Goal: Transaction & Acquisition: Purchase product/service

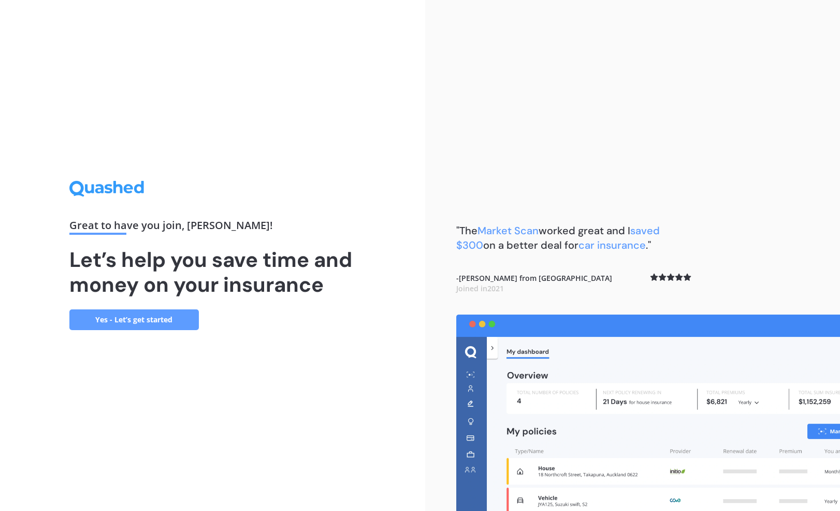
click at [141, 327] on link "Yes - Let’s get started" at bounding box center [133, 319] width 129 height 21
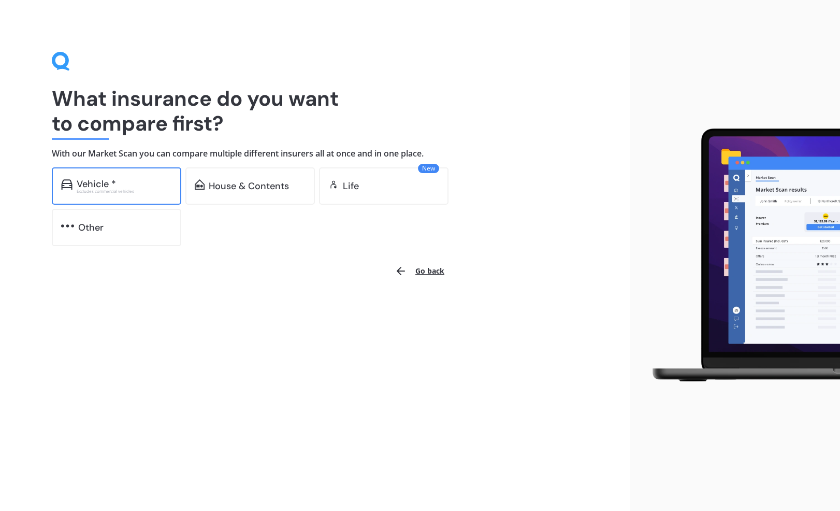
click at [111, 179] on div "Vehicle *" at bounding box center [96, 184] width 39 height 10
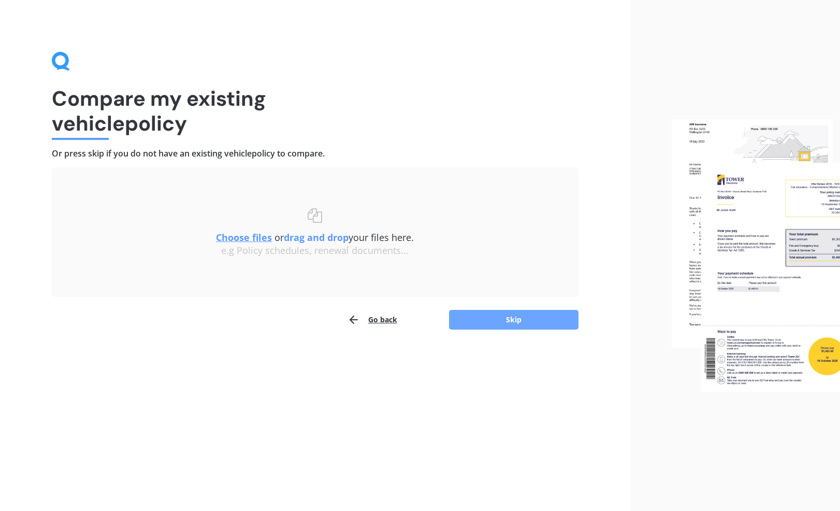
click at [488, 313] on button "Skip" at bounding box center [513, 320] width 129 height 20
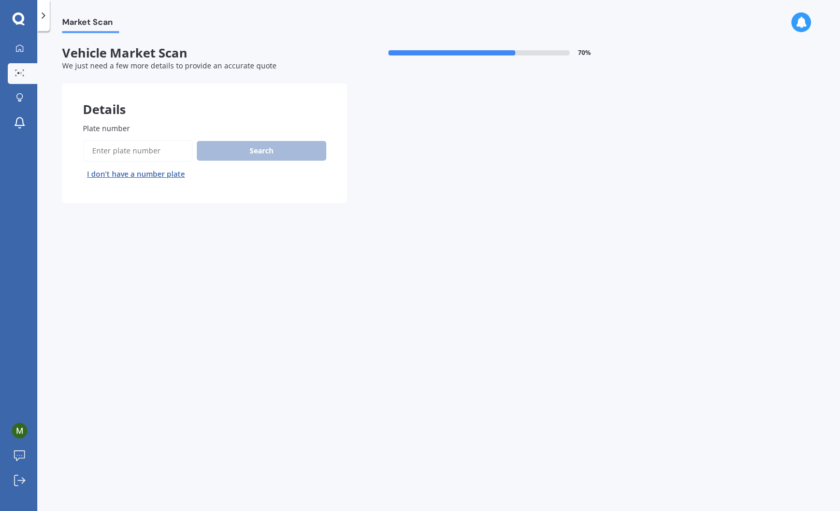
click at [148, 174] on button "I don’t have a number plate" at bounding box center [136, 174] width 106 height 17
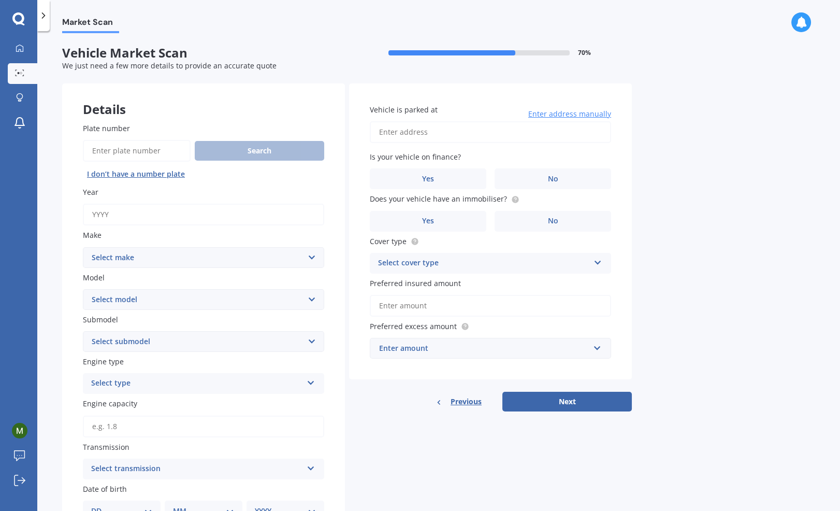
click at [129, 211] on input "Year" at bounding box center [203, 214] width 241 height 22
type input "2024"
click at [164, 257] on select "Select make AC ALFA ROMEO ASTON [PERSON_NAME] AUDI AUSTIN BEDFORD BENTLEY BMW B…" at bounding box center [203, 257] width 241 height 21
select select "POLESTAR"
click at [164, 257] on select "Select make AC ALFA ROMEO ASTON [PERSON_NAME] AUDI AUSTIN BEDFORD BENTLEY BMW B…" at bounding box center [203, 257] width 241 height 21
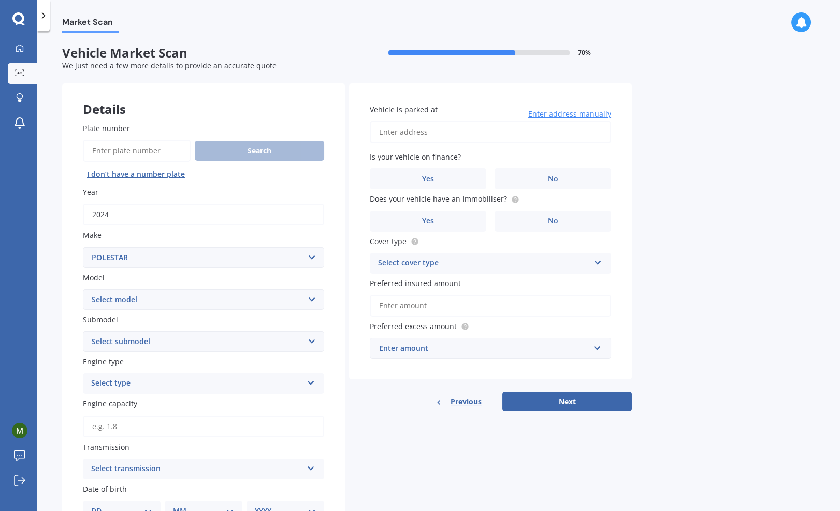
click at [111, 297] on select "Select model 1 2 3 POLESTAR 2 Polestar 4" at bounding box center [203, 299] width 241 height 21
select select "2"
click at [83, 289] on select "Select model 1 2 3 POLESTAR 2 Polestar 4" at bounding box center [203, 299] width 241 height 21
click at [115, 340] on select "Select submodel" at bounding box center [203, 341] width 241 height 21
select select "LRDM PERFORMANCE EV"
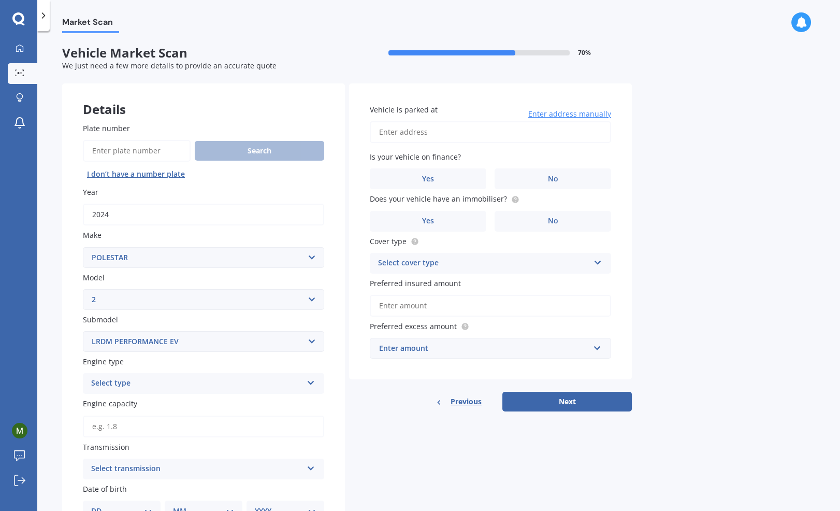
click at [83, 331] on select "Select submodel Liftback 5dr Reduction Gear 1sp AWD E/300kW (LRDM) Liftback 5dr…" at bounding box center [203, 341] width 241 height 21
click at [142, 341] on select "Select submodel Liftback 5dr Reduction Gear 1sp AWD E/300kW (LRDM) Liftback 5dr…" at bounding box center [203, 341] width 241 height 21
click at [83, 331] on select "Select submodel Liftback 5dr Reduction Gear 1sp AWD E/300kW (LRDM) Liftback 5dr…" at bounding box center [203, 341] width 241 height 21
click at [133, 380] on div "Select type" at bounding box center [196, 383] width 211 height 12
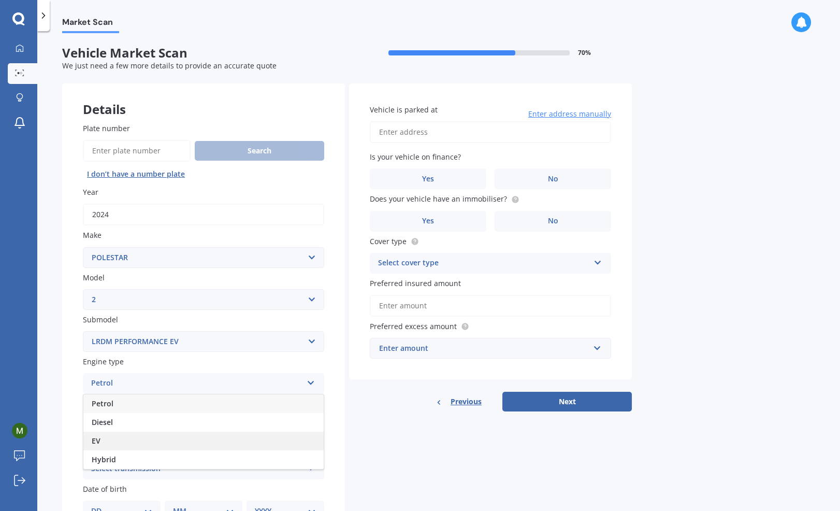
click at [104, 439] on div "EV" at bounding box center [203, 440] width 240 height 19
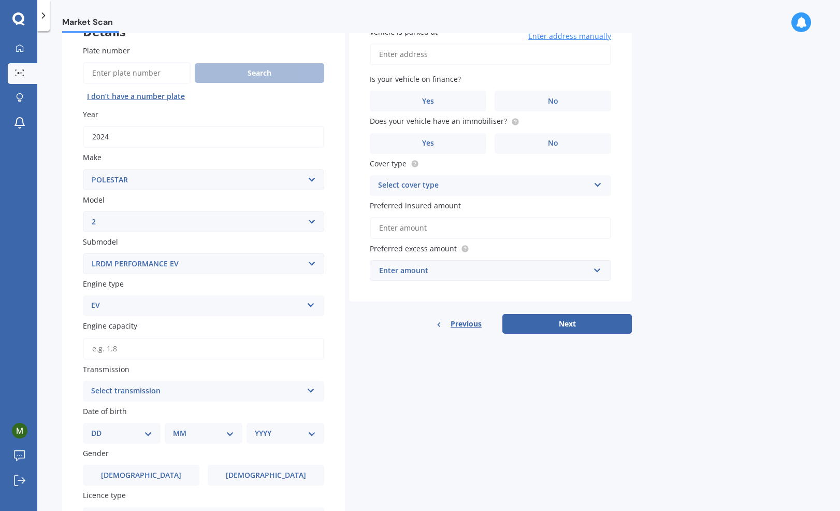
scroll to position [104, 0]
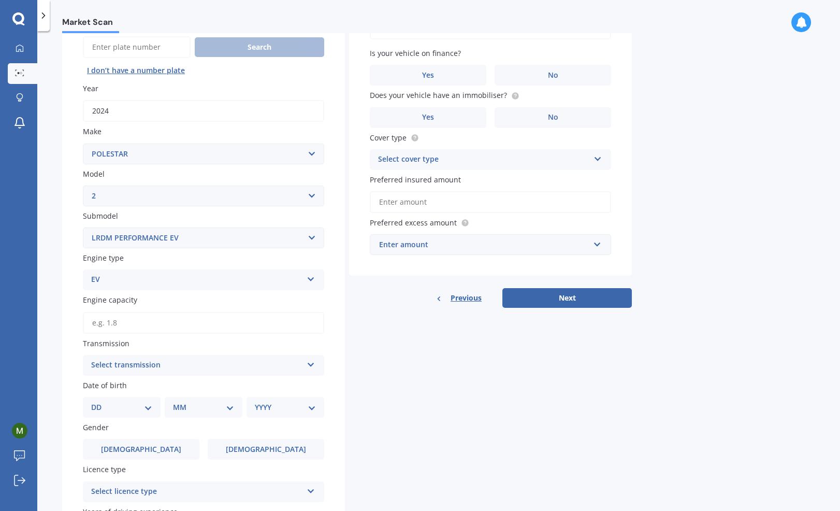
click at [130, 367] on div "Select transmission" at bounding box center [196, 365] width 211 height 12
click at [120, 386] on div "Auto" at bounding box center [203, 385] width 240 height 19
click at [122, 402] on select "DD 01 02 03 04 05 06 07 08 09 10 11 12 13 14 15 16 17 18 19 20 21 22 23 24 25 2…" at bounding box center [121, 406] width 61 height 11
select select "19"
click at [99, 402] on select "DD 01 02 03 04 05 06 07 08 09 10 11 12 13 14 15 16 17 18 19 20 21 22 23 24 25 2…" at bounding box center [121, 406] width 61 height 11
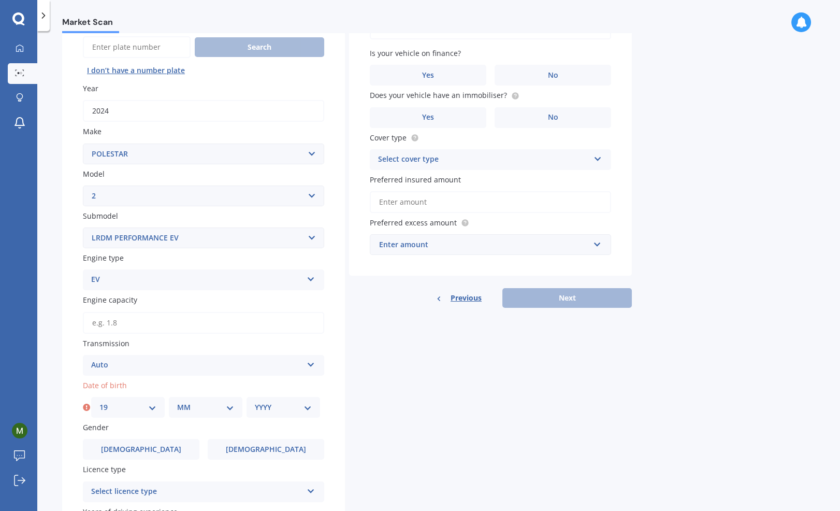
click at [196, 409] on select "MM 01 02 03 04 05 06 07 08 09 10 11 12" at bounding box center [205, 406] width 57 height 11
select select "02"
click at [177, 402] on select "MM 01 02 03 04 05 06 07 08 09 10 11 12" at bounding box center [205, 406] width 57 height 11
click at [295, 409] on select "YYYY 2025 2024 2023 2022 2021 2020 2019 2018 2017 2016 2015 2014 2013 2012 2011…" at bounding box center [283, 406] width 57 height 11
select select "1972"
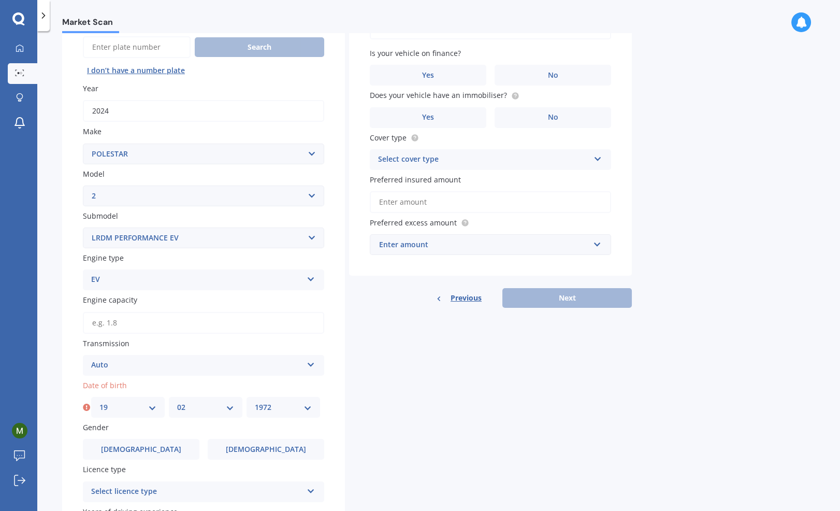
click at [255, 402] on select "YYYY 2025 2024 2023 2022 2021 2020 2019 2018 2017 2016 2015 2014 2013 2012 2011…" at bounding box center [283, 406] width 57 height 11
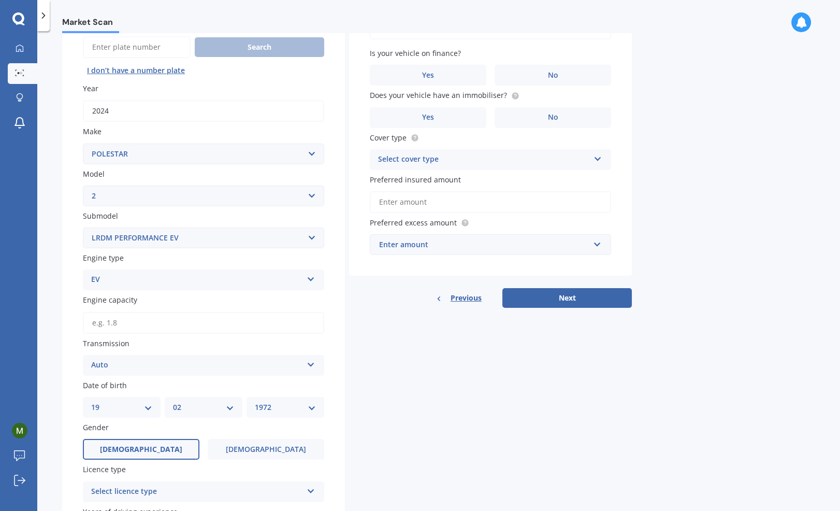
click at [138, 446] on span "[DEMOGRAPHIC_DATA]" at bounding box center [141, 449] width 82 height 9
click at [0, 0] on input "[DEMOGRAPHIC_DATA]" at bounding box center [0, 0] width 0 height 0
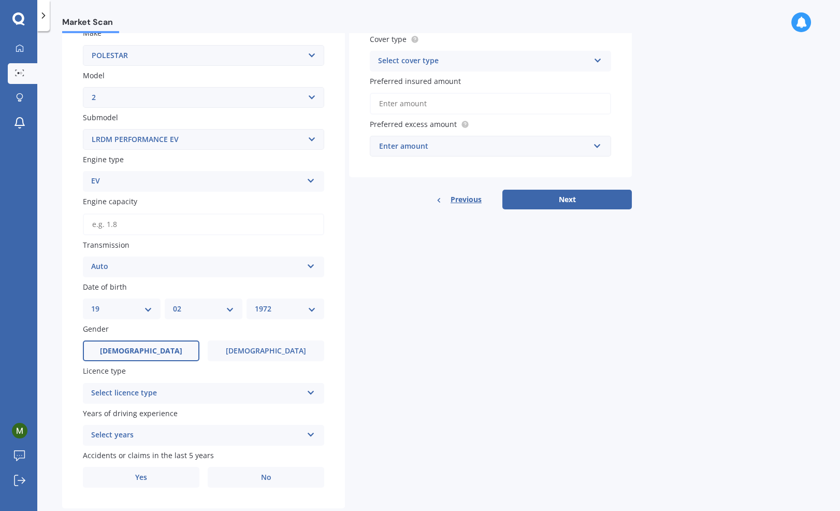
scroll to position [207, 0]
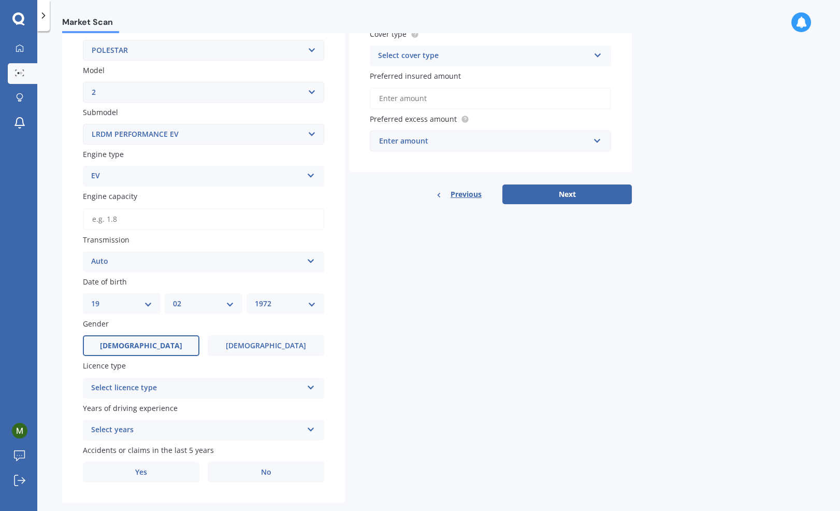
click at [205, 382] on div "Select licence type" at bounding box center [196, 388] width 211 height 12
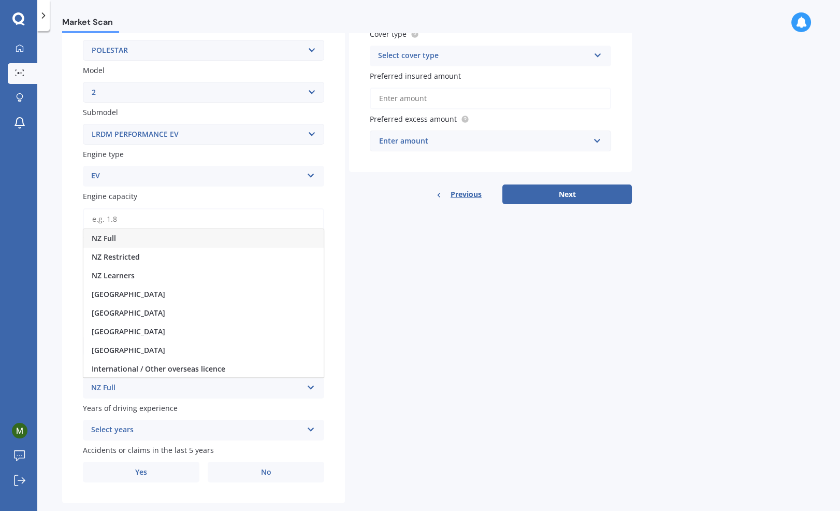
click at [145, 392] on div "NZ Full" at bounding box center [196, 388] width 211 height 12
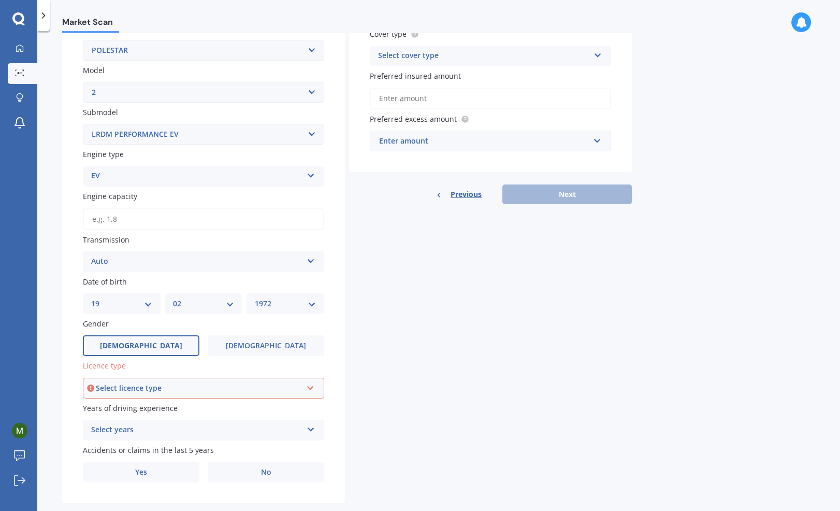
click at [145, 388] on div "Select licence type" at bounding box center [199, 387] width 206 height 11
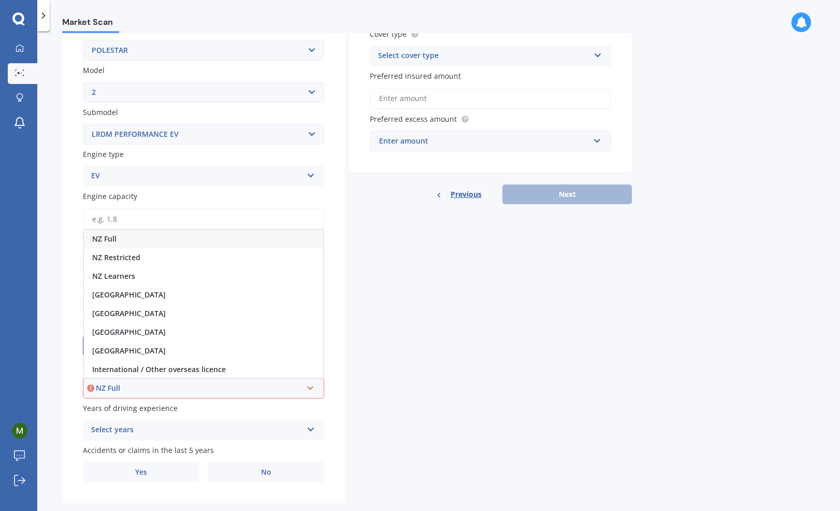
click at [112, 239] on span "NZ Full" at bounding box center [104, 239] width 24 height 10
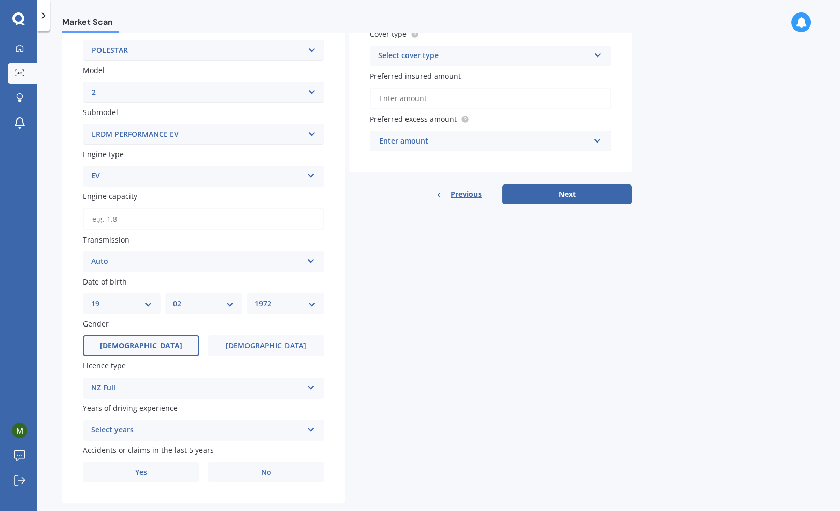
click at [148, 429] on div "Select years" at bounding box center [196, 430] width 211 height 12
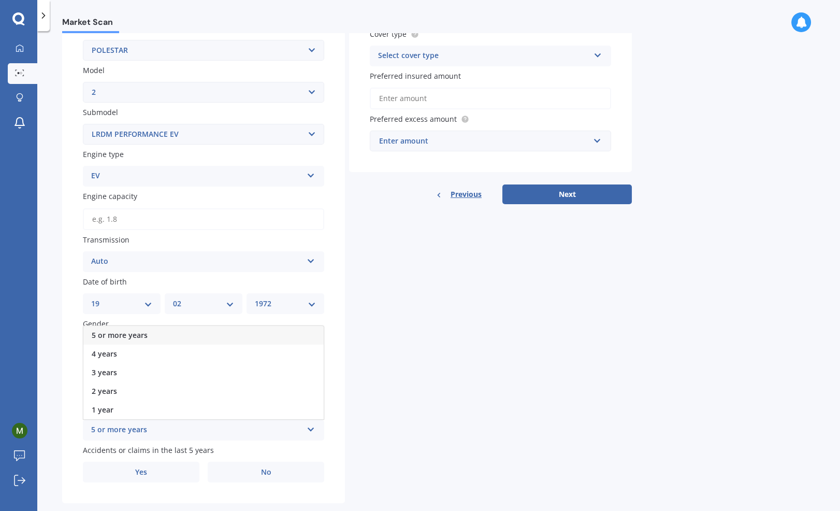
click at [146, 336] on span "5 or more years" at bounding box center [120, 335] width 56 height 10
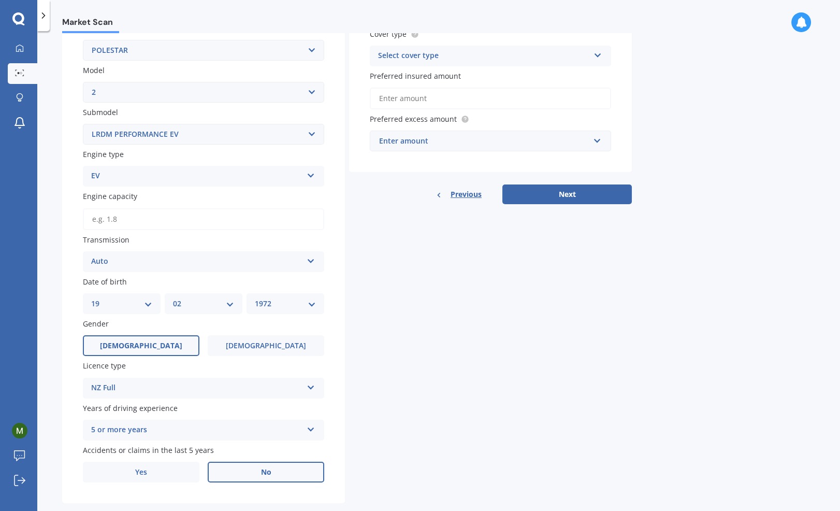
click at [258, 472] on label "No" at bounding box center [266, 471] width 116 height 21
click at [0, 0] on input "No" at bounding box center [0, 0] width 0 height 0
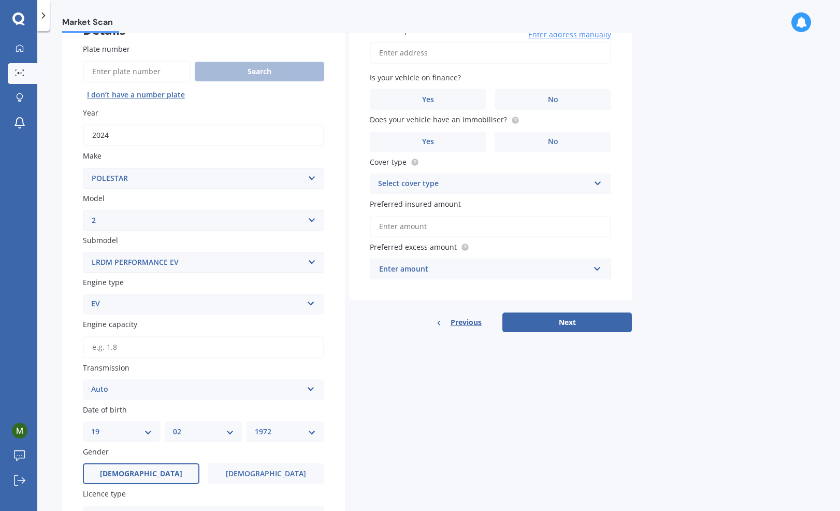
scroll to position [0, 0]
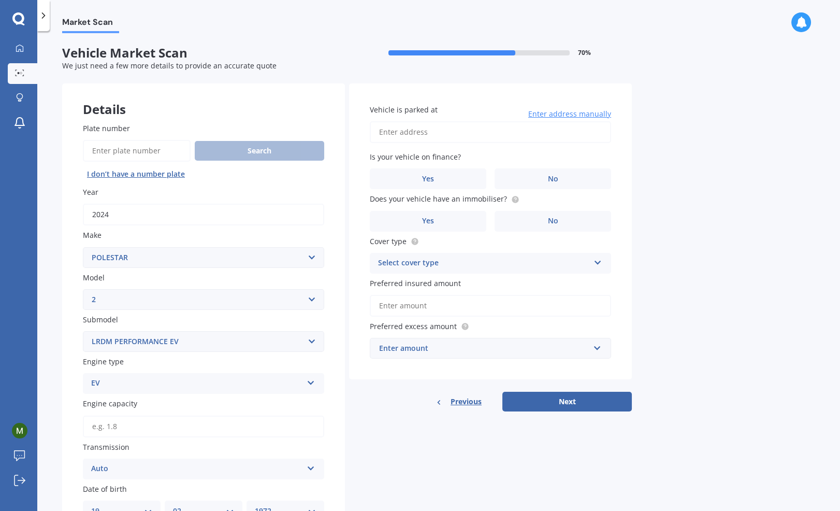
click at [420, 129] on input "Vehicle is parked at" at bounding box center [490, 132] width 241 height 22
type input "[STREET_ADDRESS]"
click at [534, 178] on label "No" at bounding box center [552, 178] width 116 height 21
click at [0, 0] on input "No" at bounding box center [0, 0] width 0 height 0
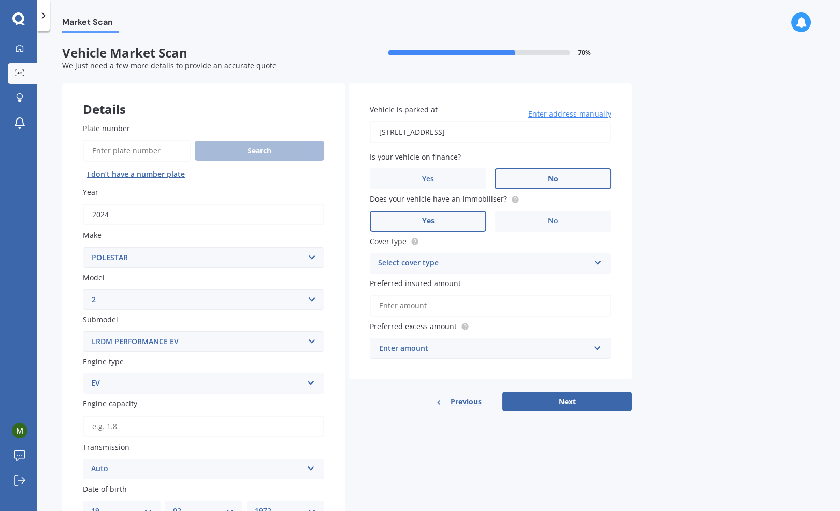
click at [442, 220] on label "Yes" at bounding box center [428, 221] width 116 height 21
click at [0, 0] on input "Yes" at bounding box center [0, 0] width 0 height 0
click at [451, 260] on div "Select cover type" at bounding box center [483, 263] width 211 height 12
click at [431, 282] on span "Comprehensive" at bounding box center [405, 283] width 55 height 10
click at [440, 311] on input "Preferred insured amount" at bounding box center [490, 306] width 241 height 22
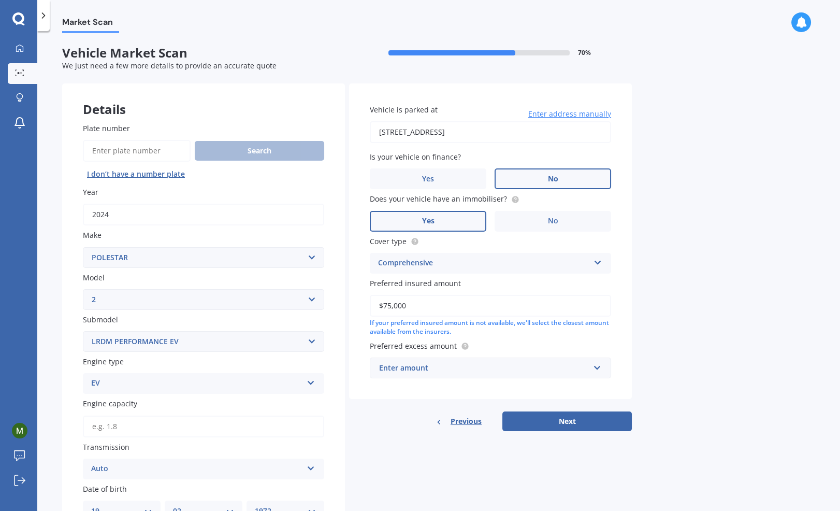
type input "$75,000"
click at [470, 364] on div "Enter amount" at bounding box center [484, 367] width 210 height 11
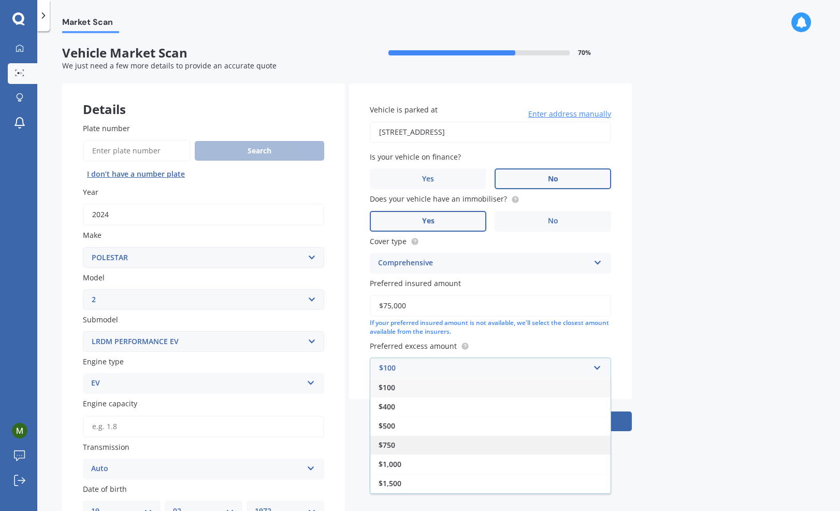
click at [403, 449] on div "$750" at bounding box center [490, 444] width 240 height 19
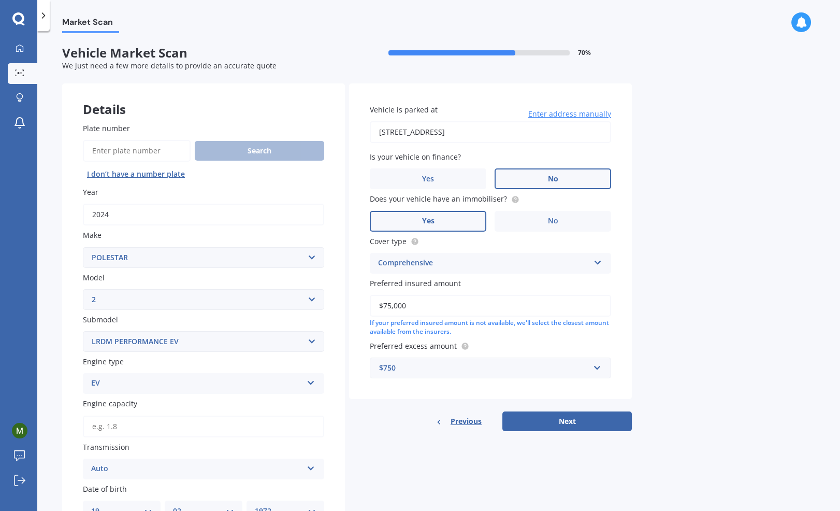
click at [419, 369] on div "$750" at bounding box center [484, 367] width 210 height 11
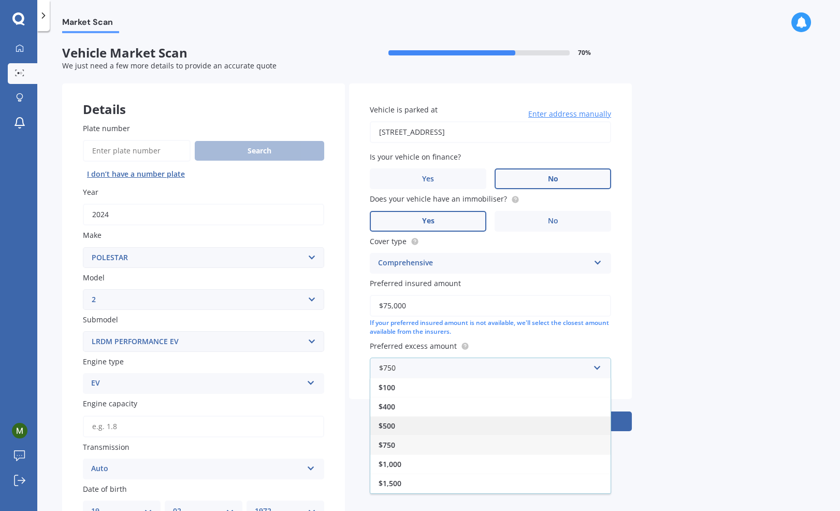
click at [390, 426] on span "$500" at bounding box center [386, 425] width 17 height 10
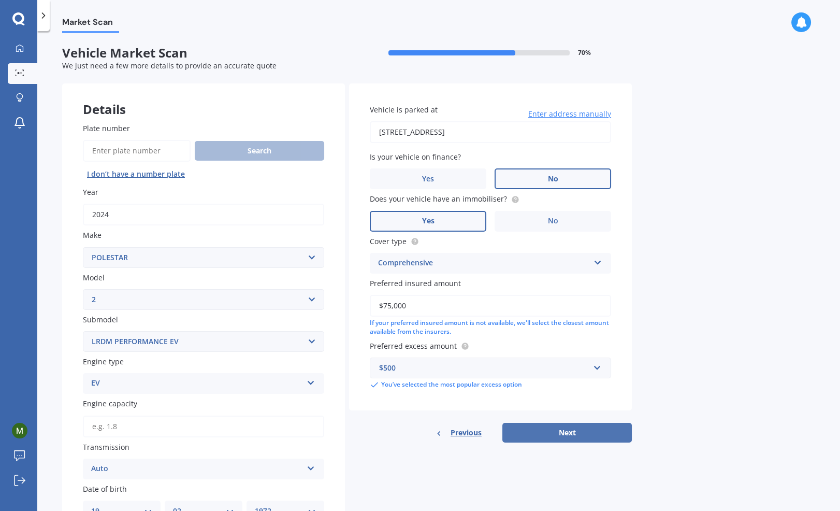
click at [529, 429] on button "Next" at bounding box center [566, 432] width 129 height 20
click at [121, 425] on input "Engine capacity" at bounding box center [203, 426] width 241 height 22
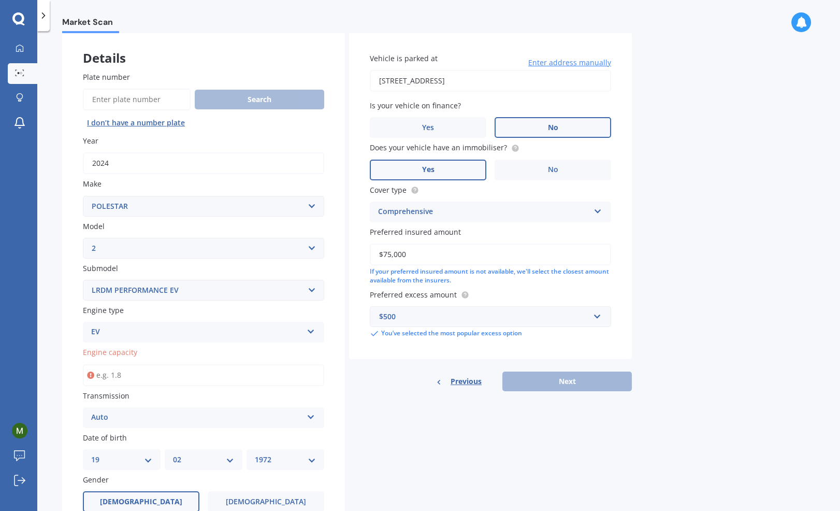
scroll to position [52, 0]
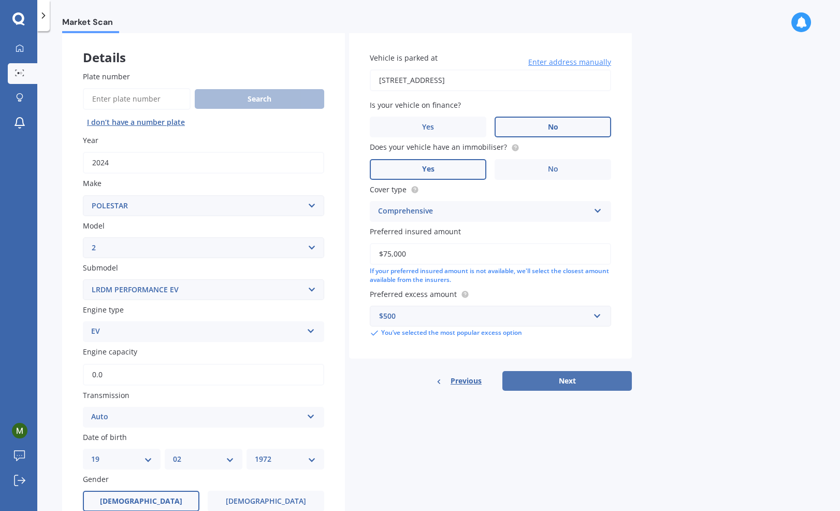
type input "0.0"
click at [602, 382] on button "Next" at bounding box center [566, 381] width 129 height 20
select select "19"
select select "02"
select select "1972"
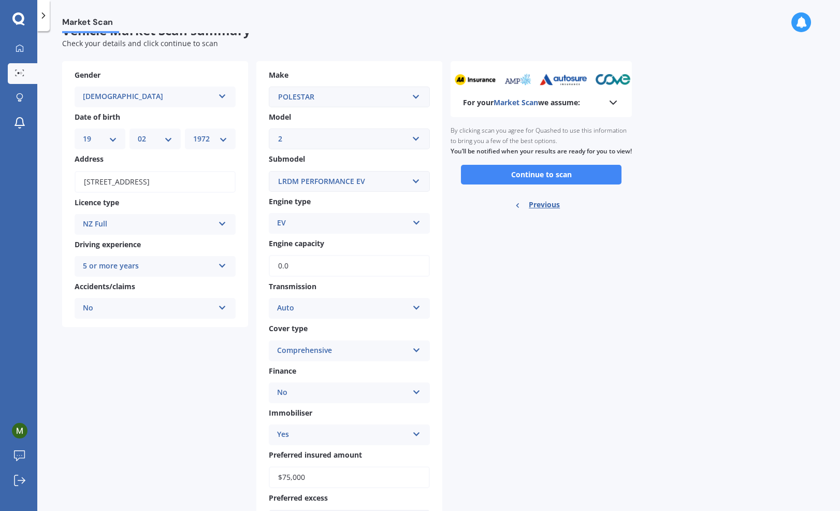
scroll to position [0, 0]
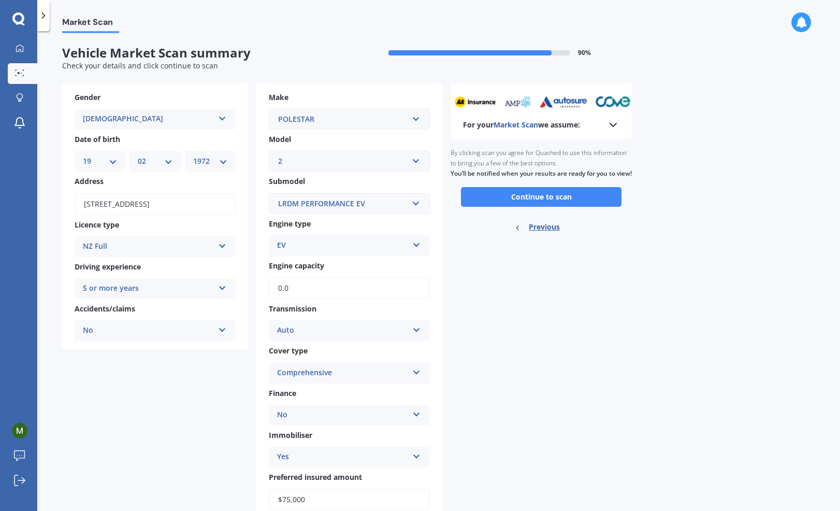
click at [538, 205] on button "Continue to scan" at bounding box center [541, 197] width 161 height 20
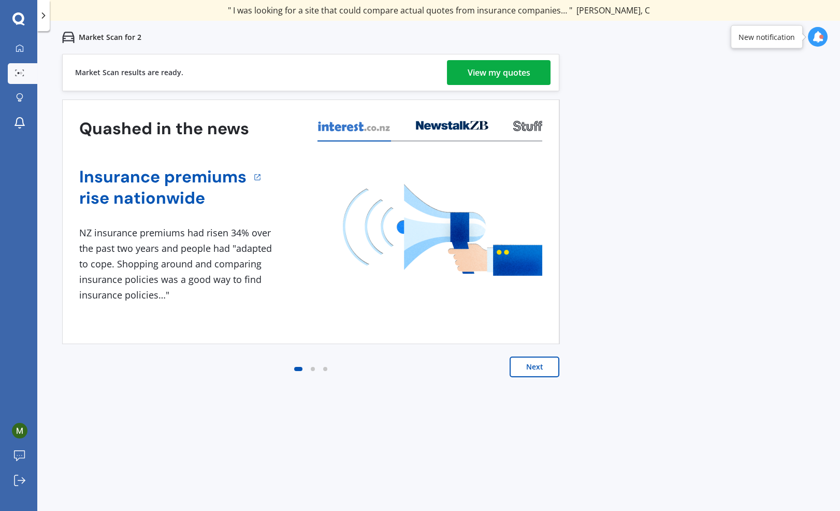
click at [485, 65] on div "View my quotes" at bounding box center [499, 72] width 63 height 25
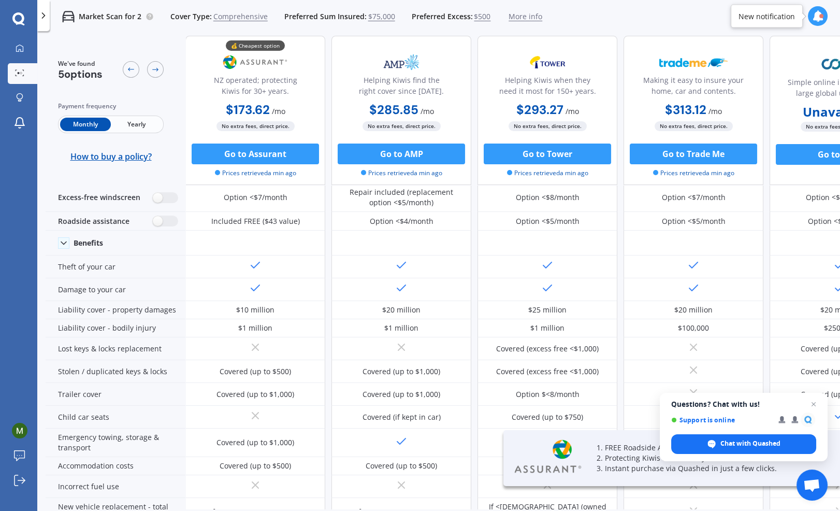
scroll to position [52, 0]
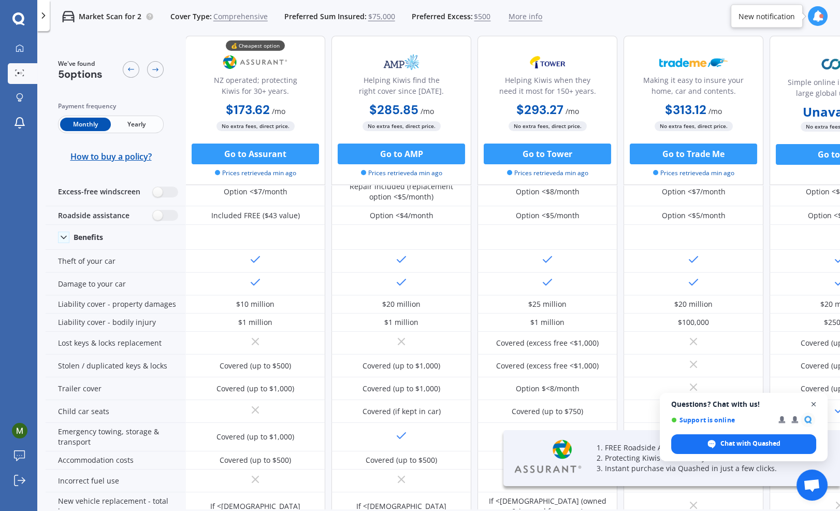
click at [815, 401] on span "Close chat" at bounding box center [813, 404] width 13 height 13
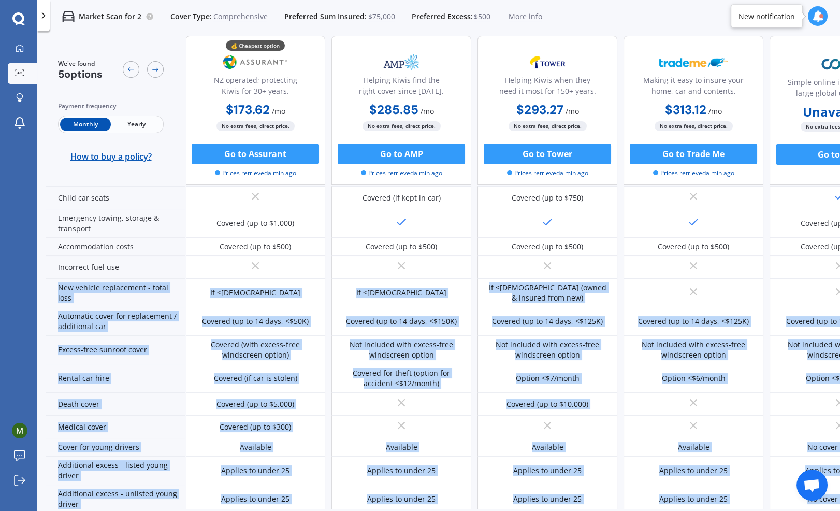
scroll to position [433, 0]
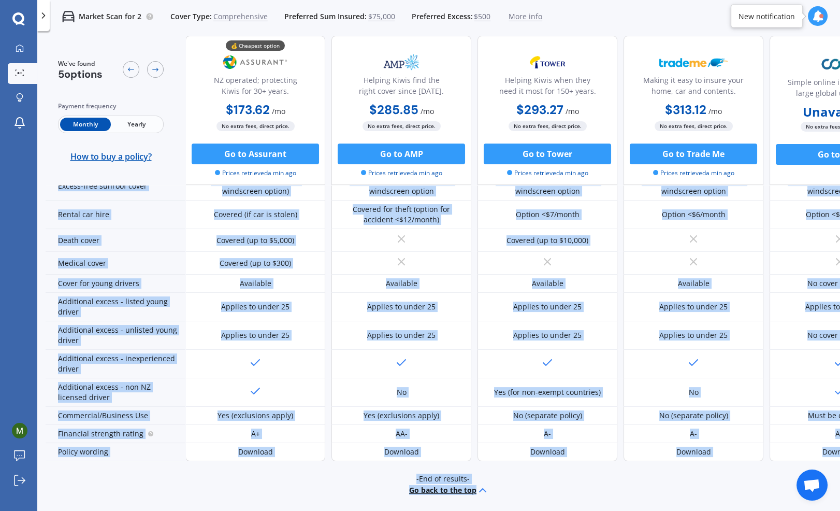
drag, startPoint x: 419, startPoint y: 508, endPoint x: 448, endPoint y: 508, distance: 29.5
click at [448, 508] on div "We've found 5 options Payment frequency Monthly Yearly How to buy a policy? 💰 C…" at bounding box center [443, 272] width 794 height 473
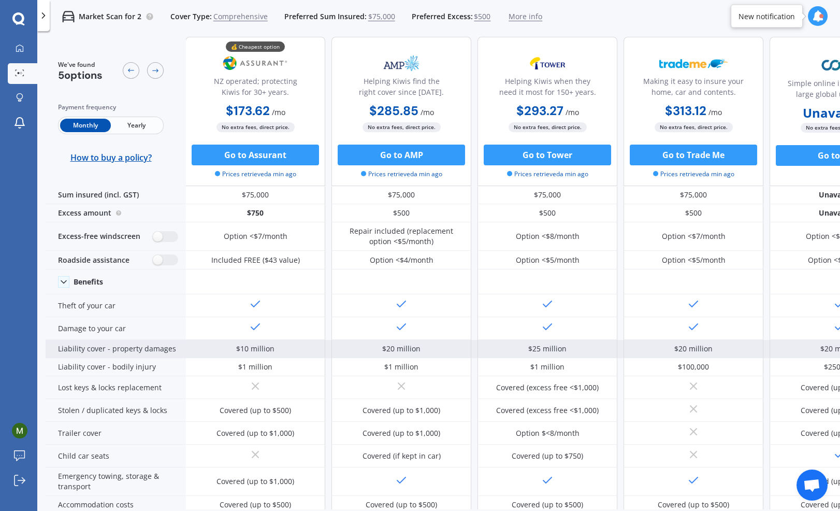
scroll to position [0, 0]
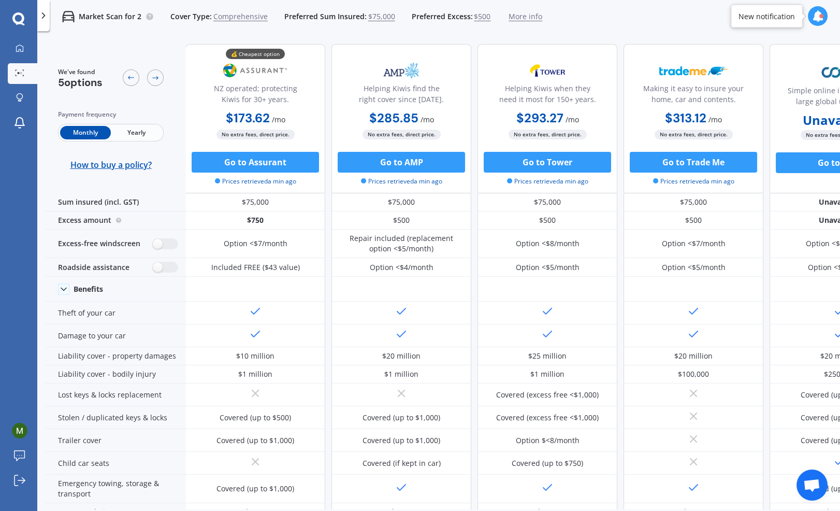
click at [139, 127] on span "Yearly" at bounding box center [136, 132] width 51 height 13
click at [127, 77] on icon at bounding box center [131, 78] width 8 height 8
click at [154, 77] on icon at bounding box center [155, 78] width 8 height 8
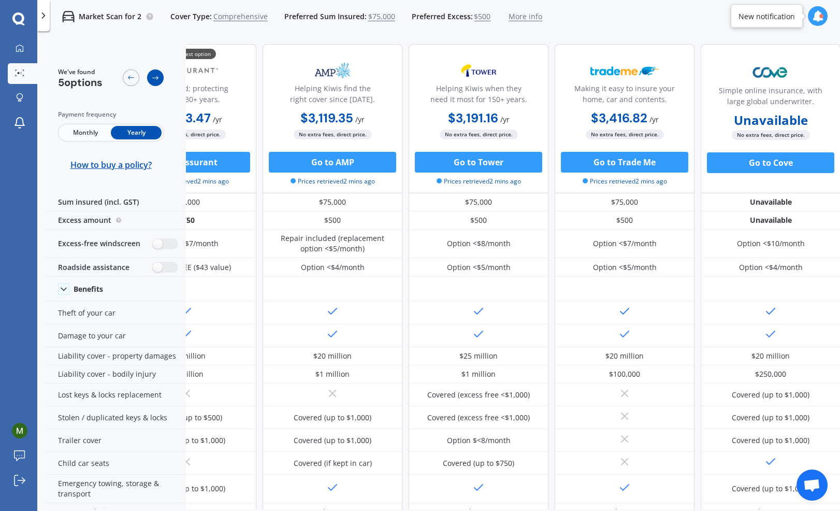
scroll to position [0, 74]
click at [153, 78] on icon at bounding box center [155, 78] width 6 height 4
click at [153, 78] on icon at bounding box center [155, 78] width 8 height 8
click at [44, 13] on icon at bounding box center [43, 15] width 10 height 10
